Goal: Check status: Check status

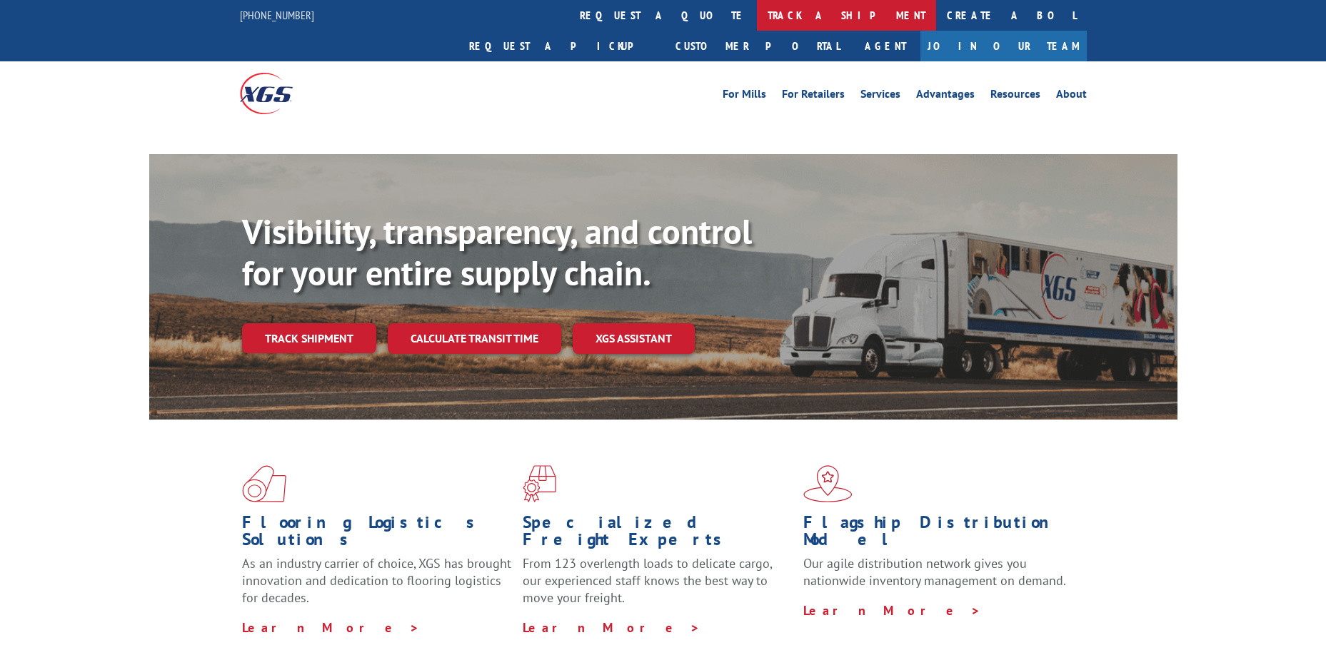
click at [757, 14] on link "track a shipment" at bounding box center [846, 15] width 179 height 31
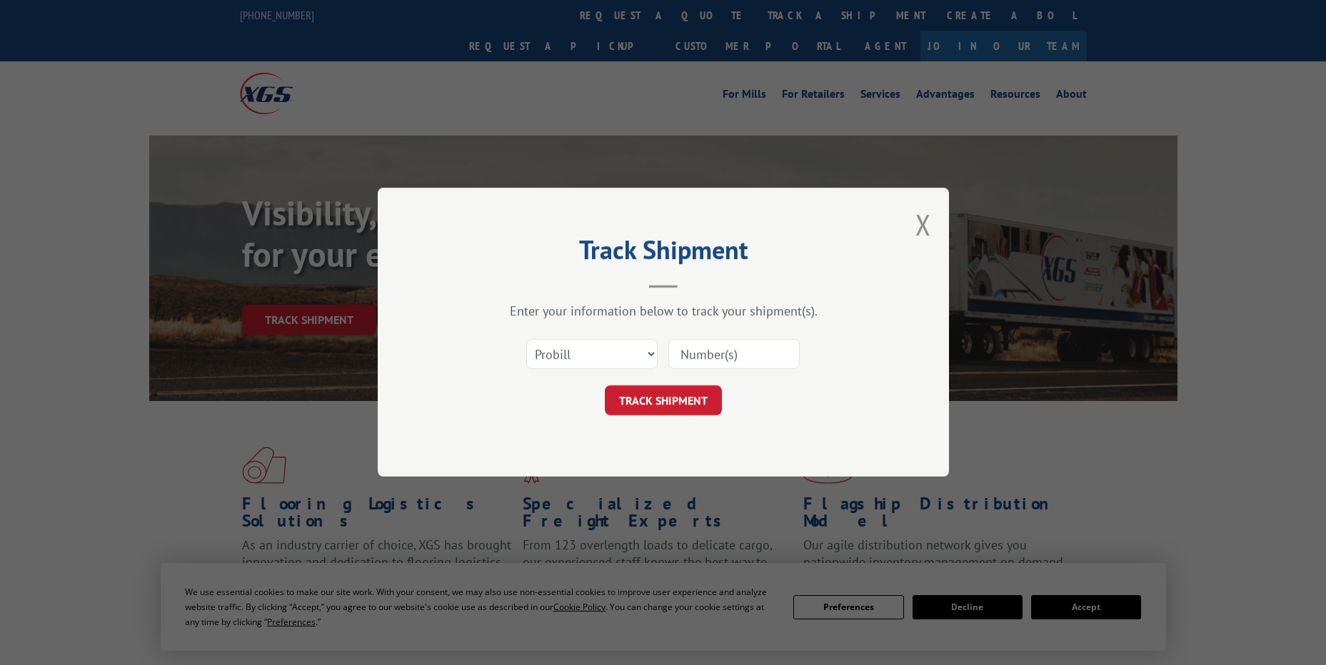
click at [598, 358] on select "Select category... Probill BOL PO" at bounding box center [591, 355] width 131 height 30
drag, startPoint x: 587, startPoint y: 466, endPoint x: 580, endPoint y: 465, distance: 7.2
click at [587, 466] on div "Track Shipment Enter your information below to track your shipment(s). Select c…" at bounding box center [663, 332] width 571 height 289
click at [552, 359] on select "Select category... Probill BOL PO" at bounding box center [591, 355] width 131 height 30
select select "po"
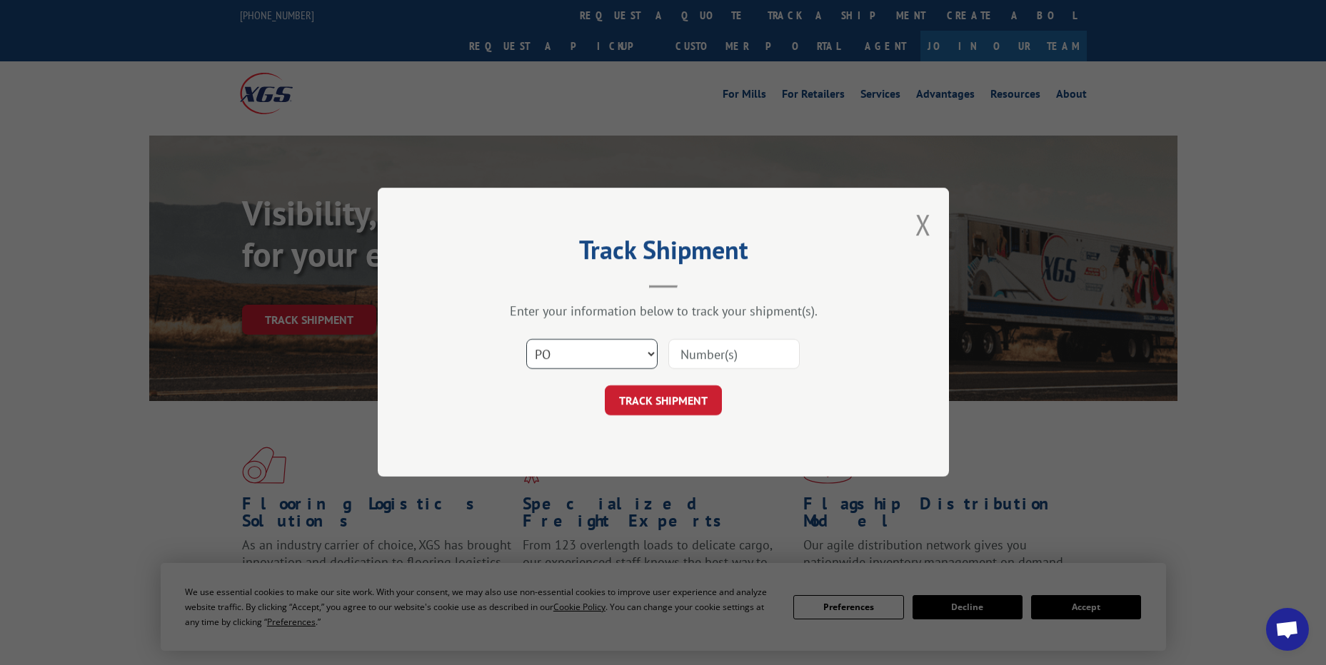
click at [526, 340] on select "Select category... Probill BOL PO" at bounding box center [591, 355] width 131 height 30
paste input "45525134"
type input "45525134"
click at [690, 395] on button "TRACK SHIPMENT" at bounding box center [663, 401] width 117 height 30
